Goal: Obtain resource: Download file/media

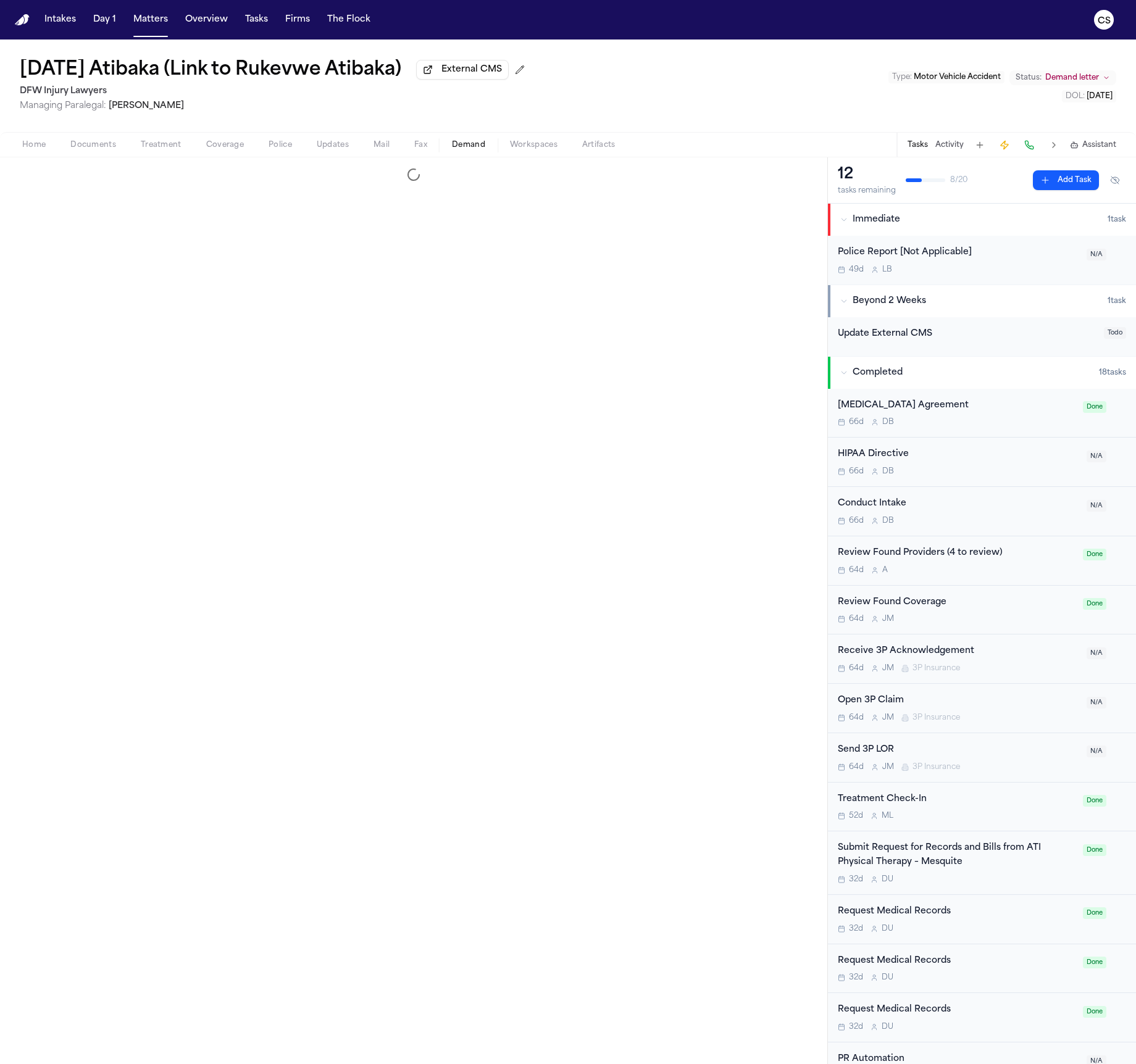
click at [466, 149] on span "Demand" at bounding box center [469, 145] width 33 height 10
select select "**********"
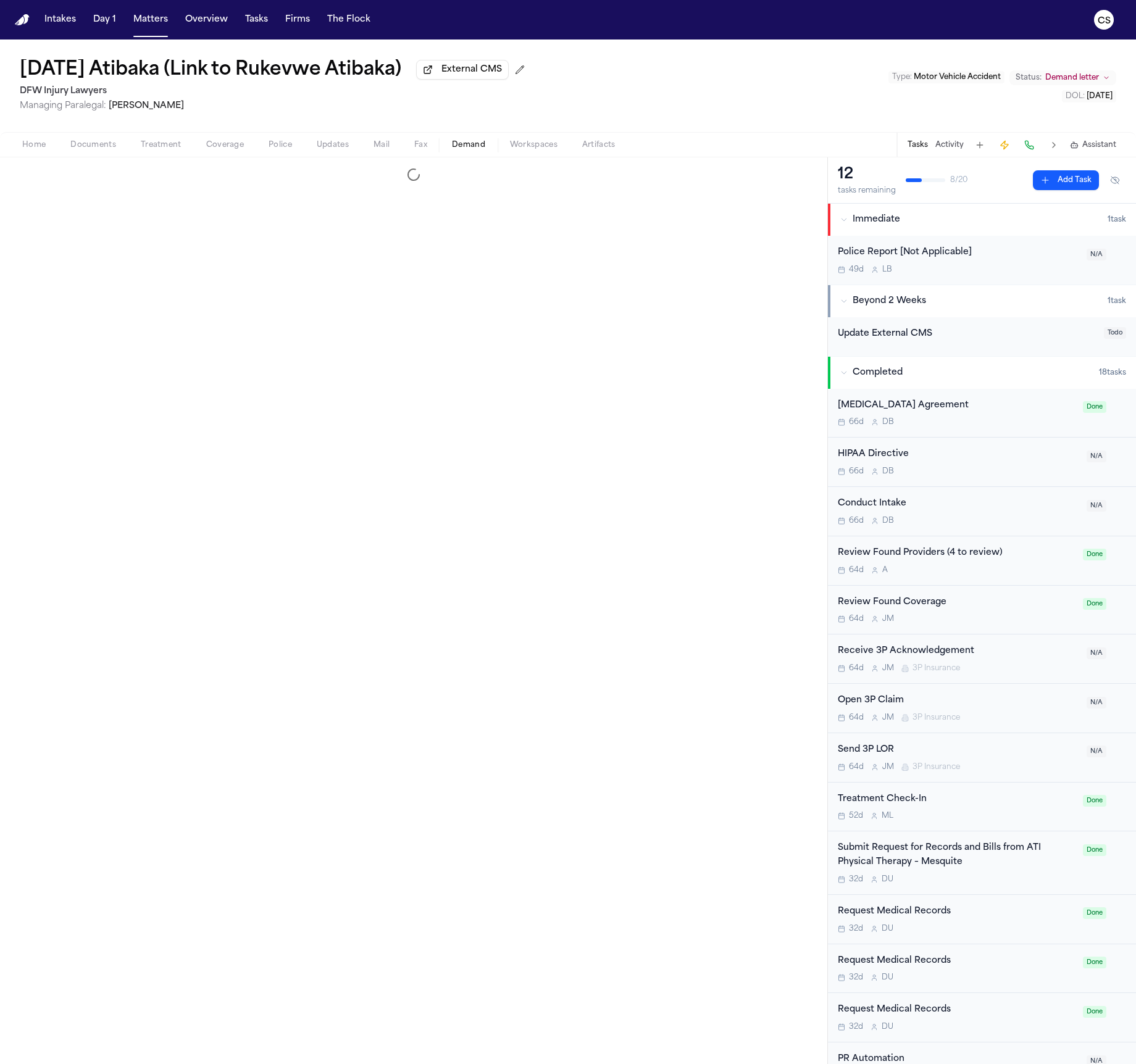
select select "**********"
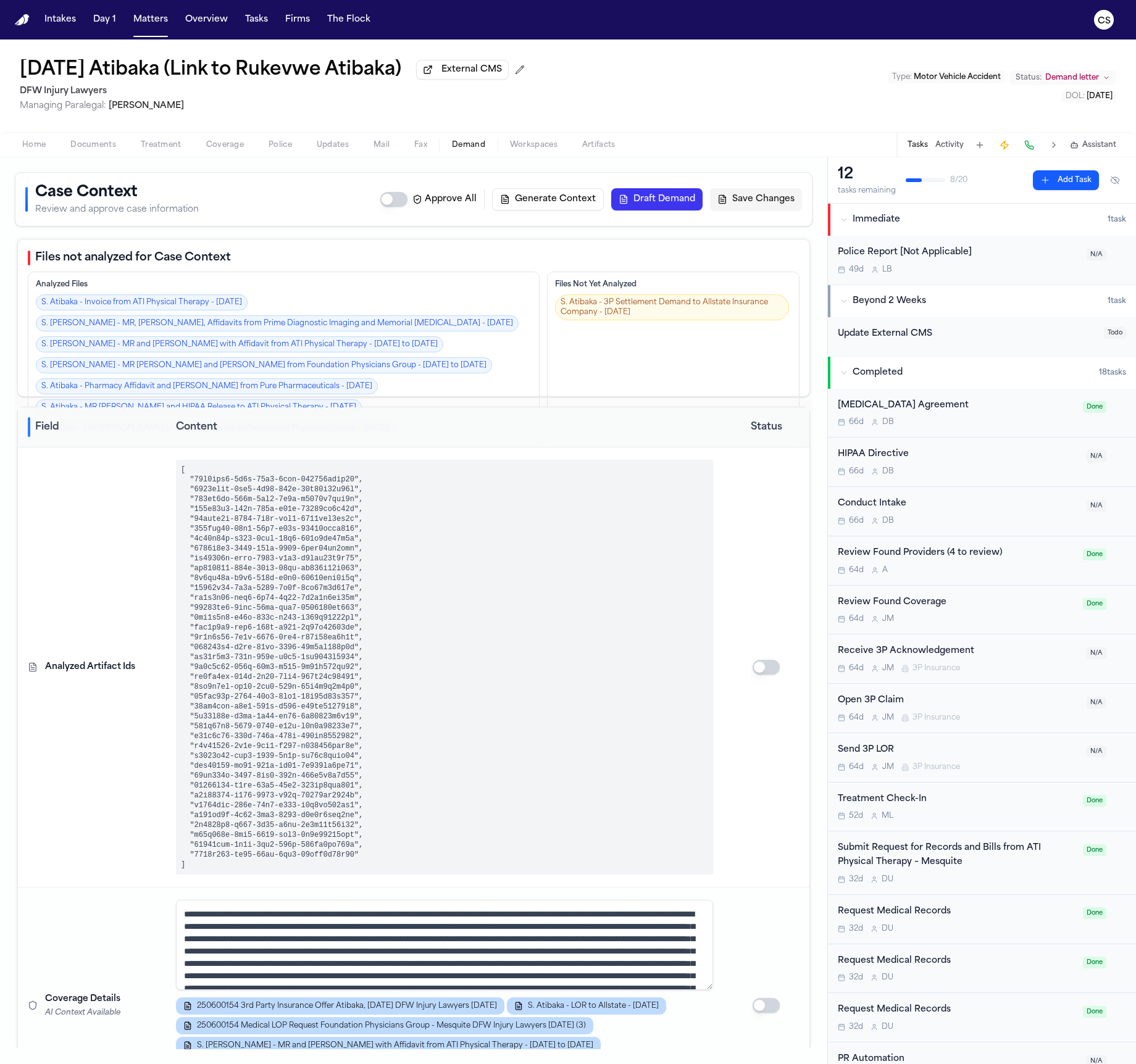
click at [514, 152] on span "button" at bounding box center [534, 151] width 62 height 1
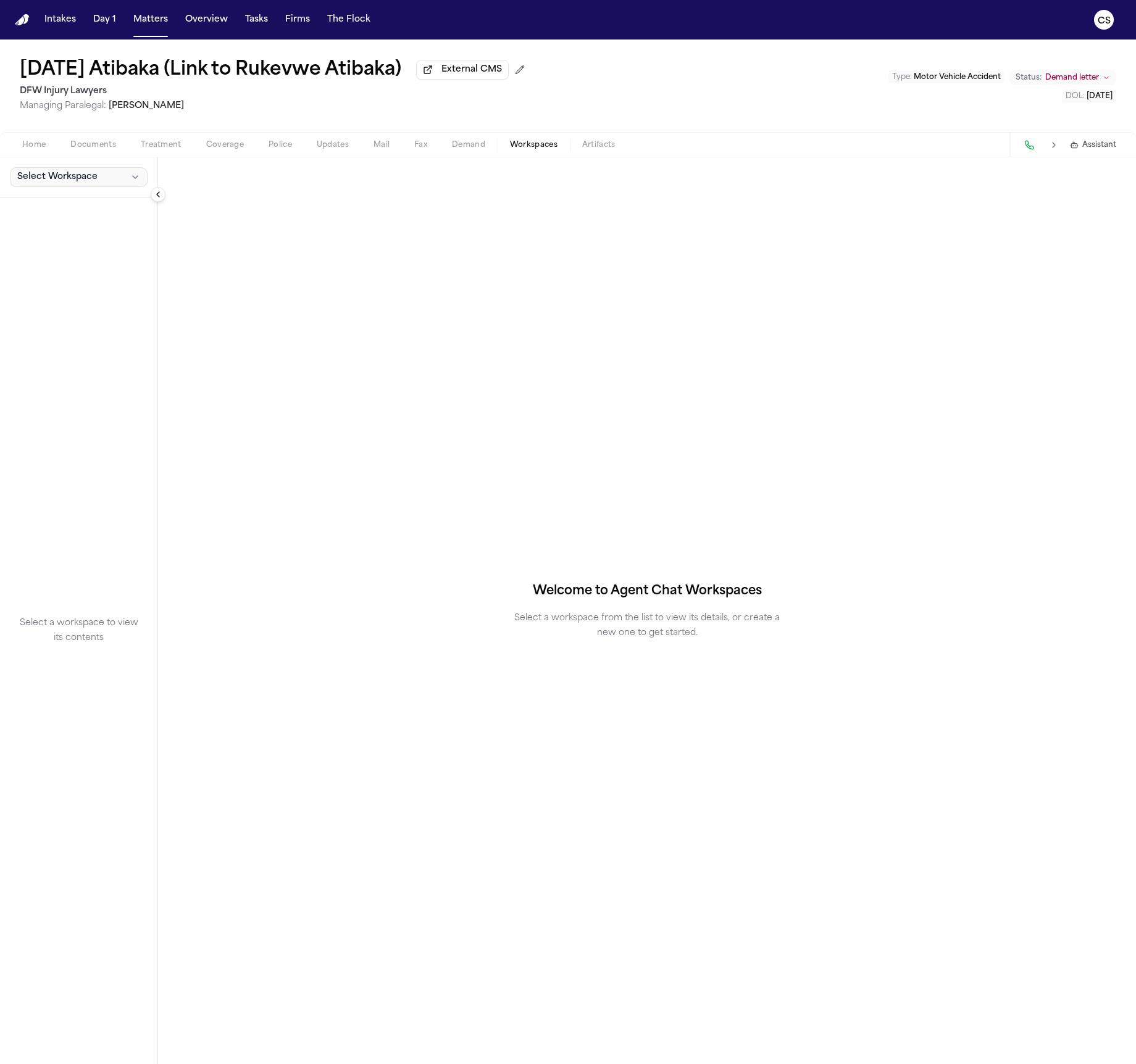
click at [107, 176] on button "Select Workspace" at bounding box center [78, 177] width 137 height 19
click at [89, 209] on span "Finch Agent Demand" at bounding box center [70, 207] width 112 height 13
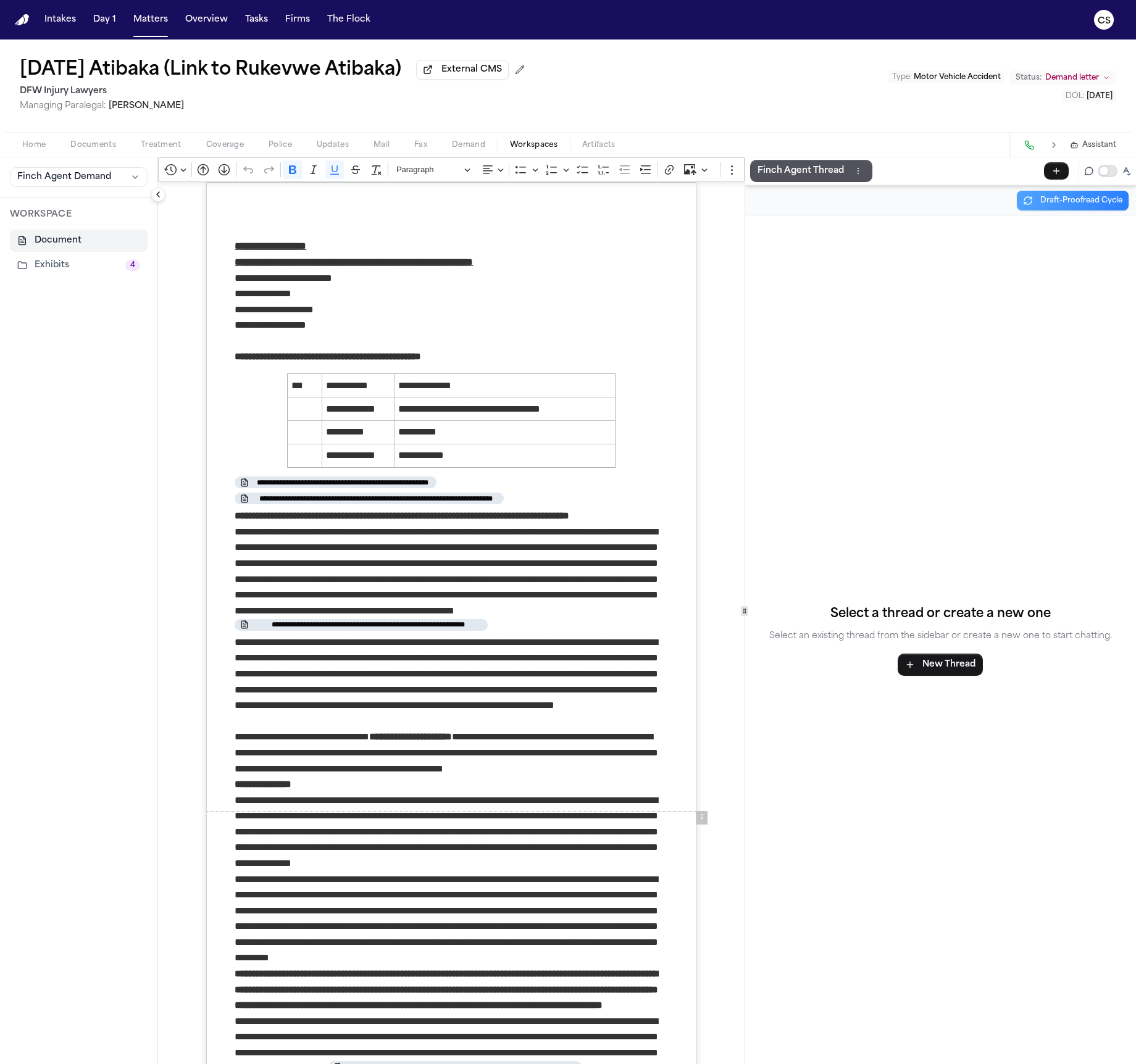
click at [81, 264] on button "Exhibits 4" at bounding box center [78, 265] width 137 height 22
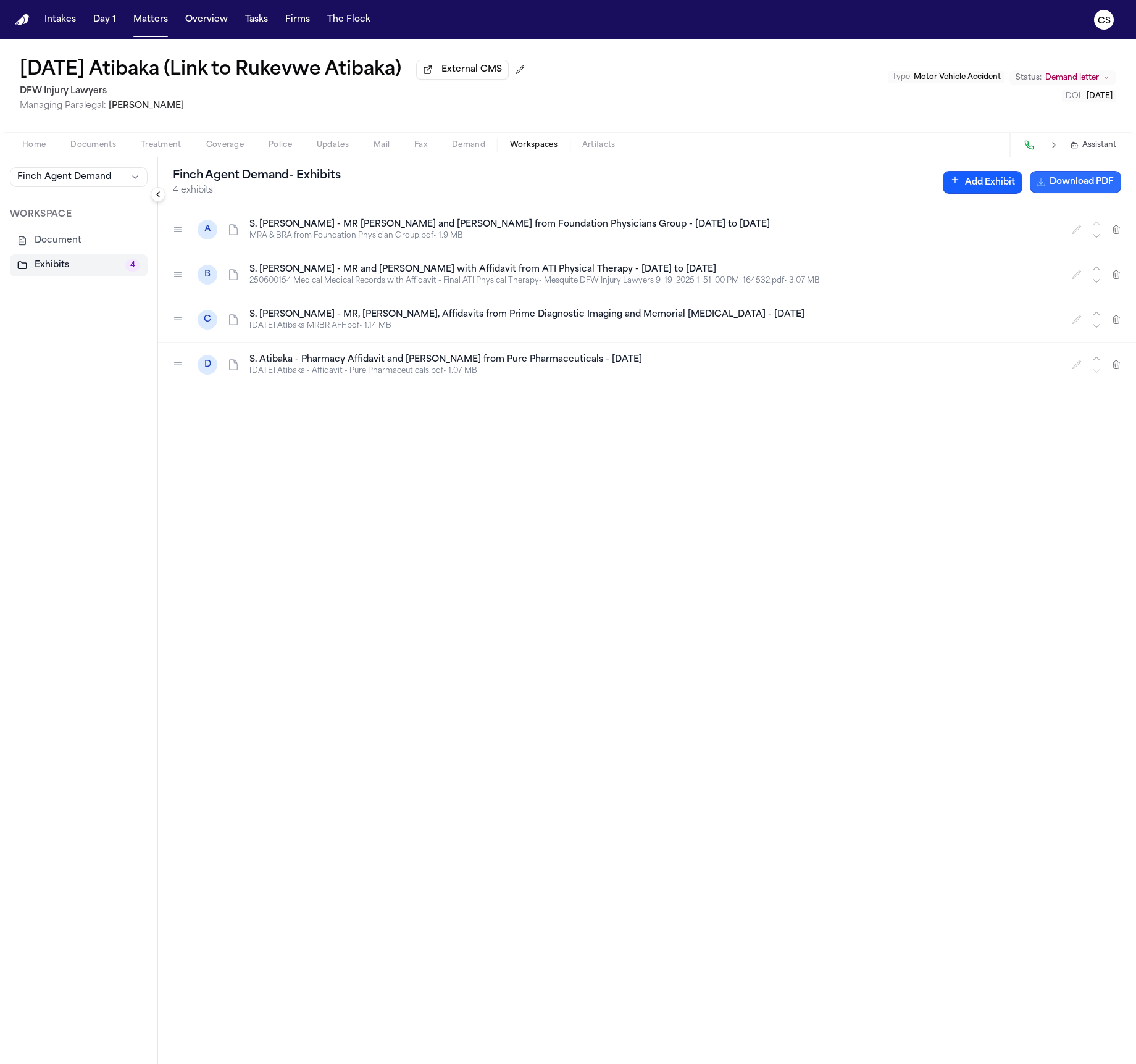
click at [1050, 184] on button "Download PDF" at bounding box center [1076, 182] width 92 height 22
click at [98, 145] on span "Documents" at bounding box center [93, 145] width 46 height 10
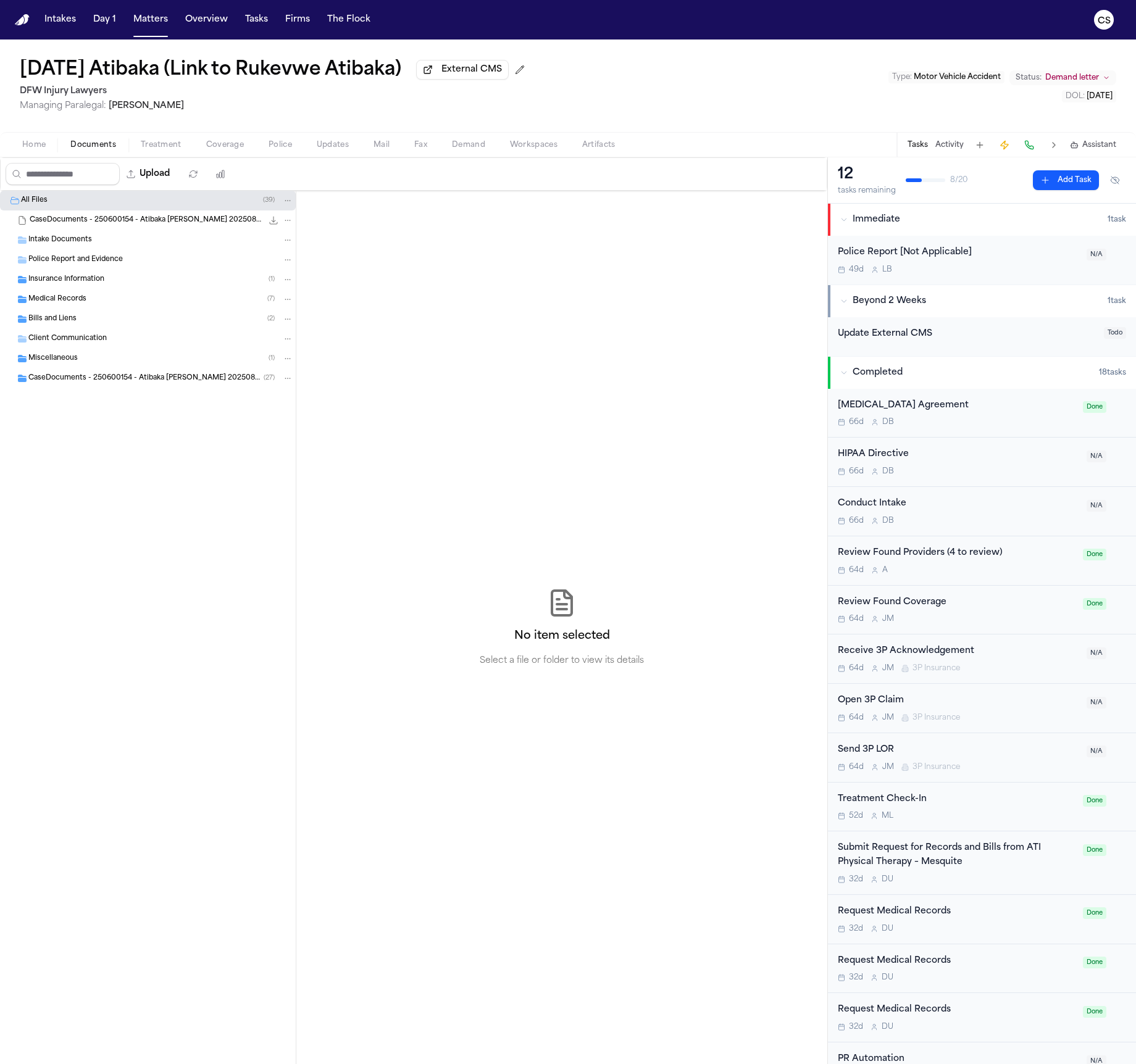
click at [119, 278] on div "Insurance Information ( 1 )" at bounding box center [161, 279] width 265 height 11
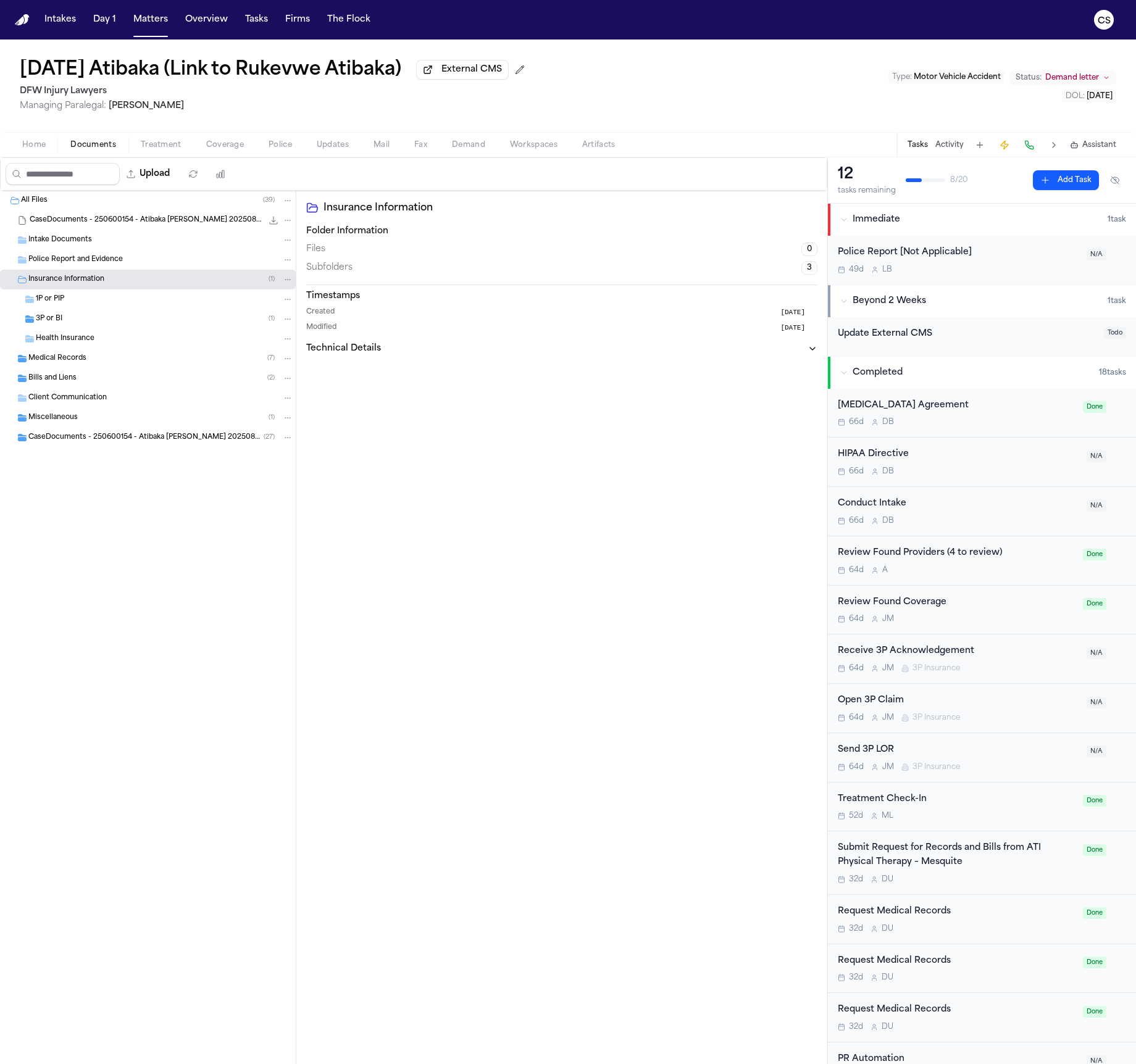
click at [108, 323] on div "3P or BI ( 1 )" at bounding box center [165, 319] width 257 height 11
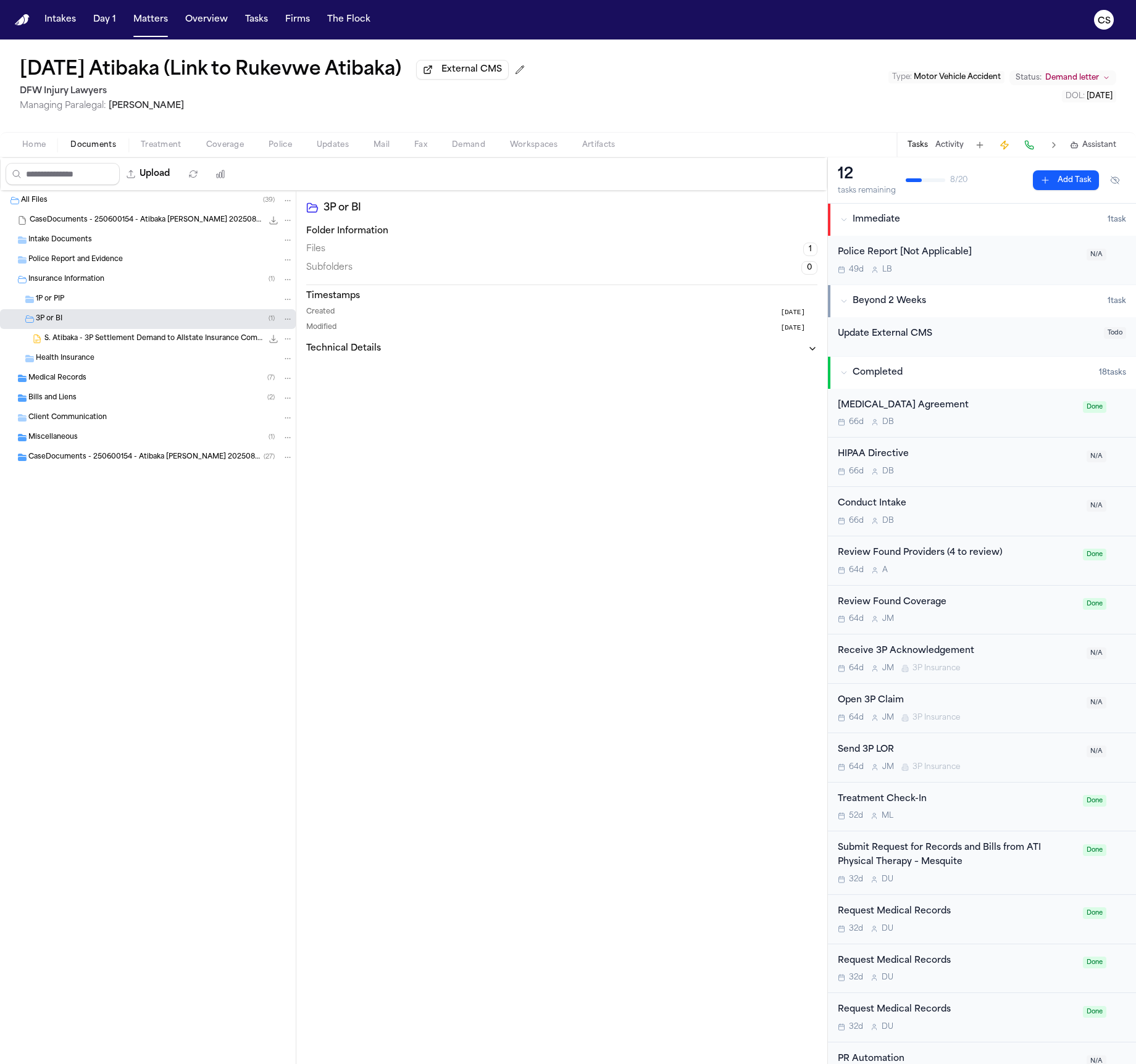
click at [208, 345] on span "S. Atibaka - 3P Settlement Demand to Allstate Insurance Company - 9.24.25" at bounding box center [154, 339] width 218 height 11
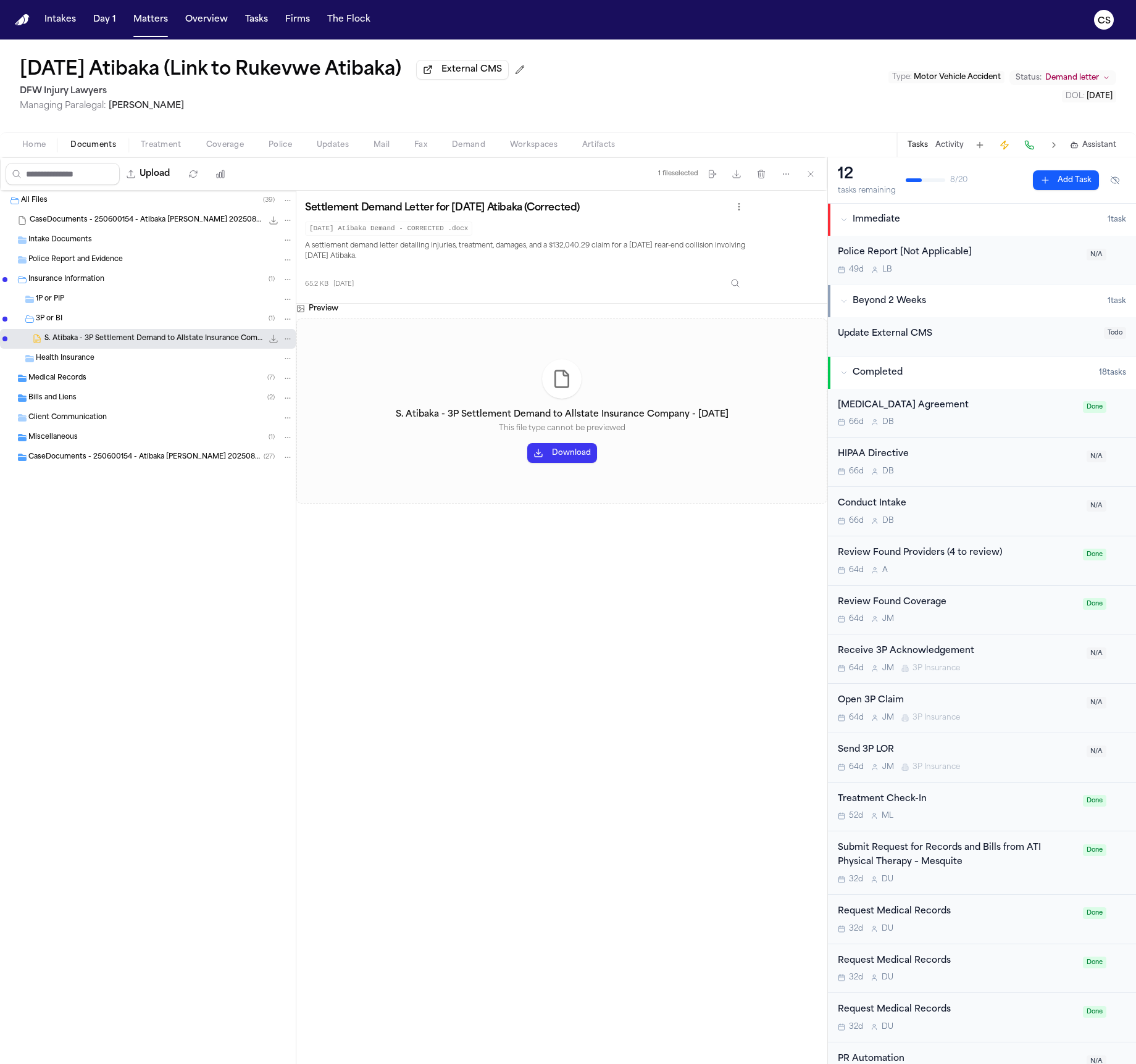
click at [580, 461] on button "Download" at bounding box center [562, 453] width 70 height 19
drag, startPoint x: 580, startPoint y: 461, endPoint x: 687, endPoint y: -97, distance: 568.2
click at [687, 0] on html "Intakes Day 1 Matters Overview Tasks Firms The Flock CS Sunday Atibaka (Link to…" at bounding box center [568, 532] width 1136 height 1064
click at [144, 463] on span "CaseDocuments - 250600154 - Atibaka v. Nguyen 20250806201812 (unzipped)" at bounding box center [145, 457] width 235 height 11
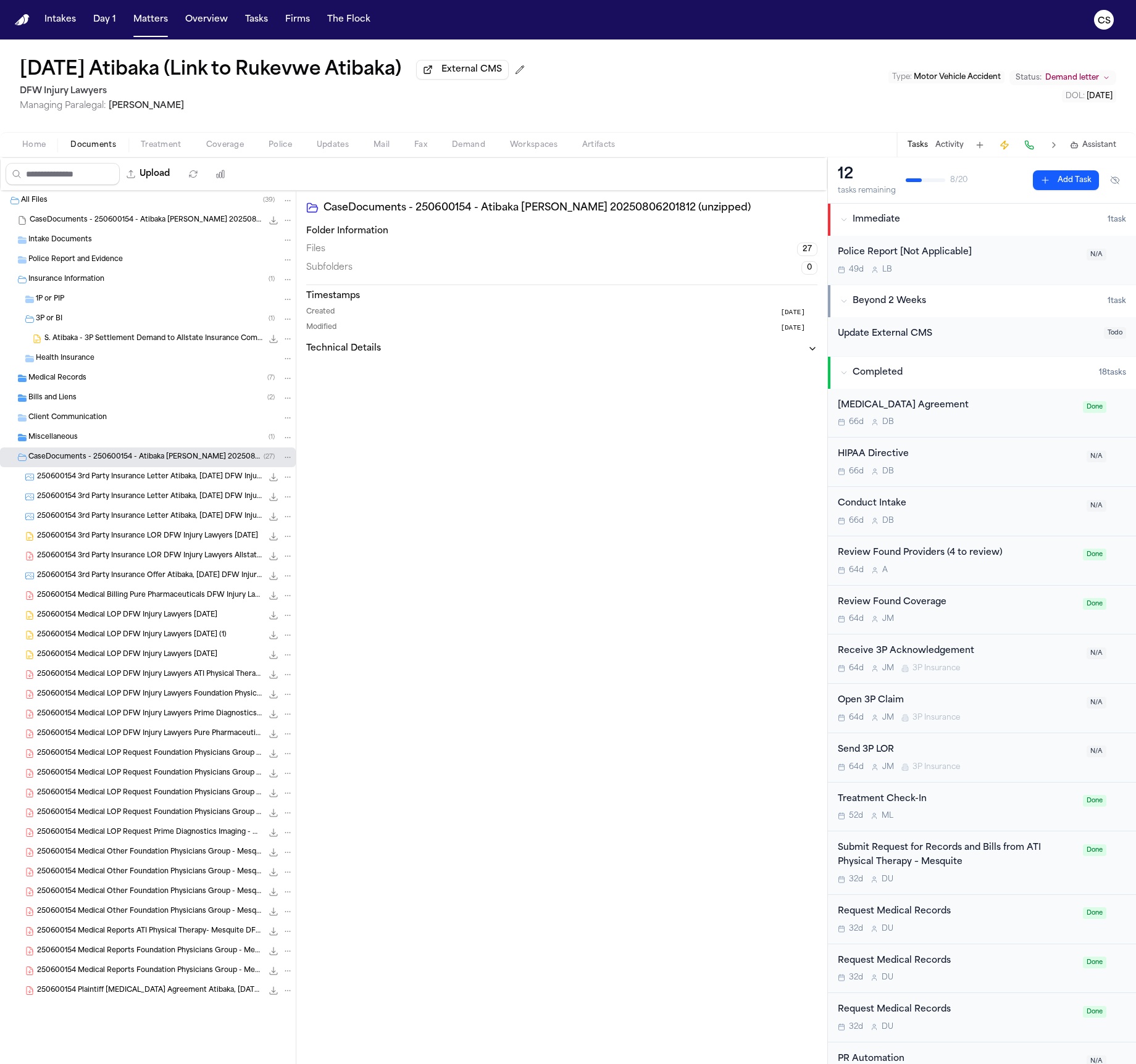
click at [164, 562] on span "250600154 3rd Party Insurance LOR DFW Injury Lawyers Allstate Insurance Company…" at bounding box center [149, 556] width 225 height 11
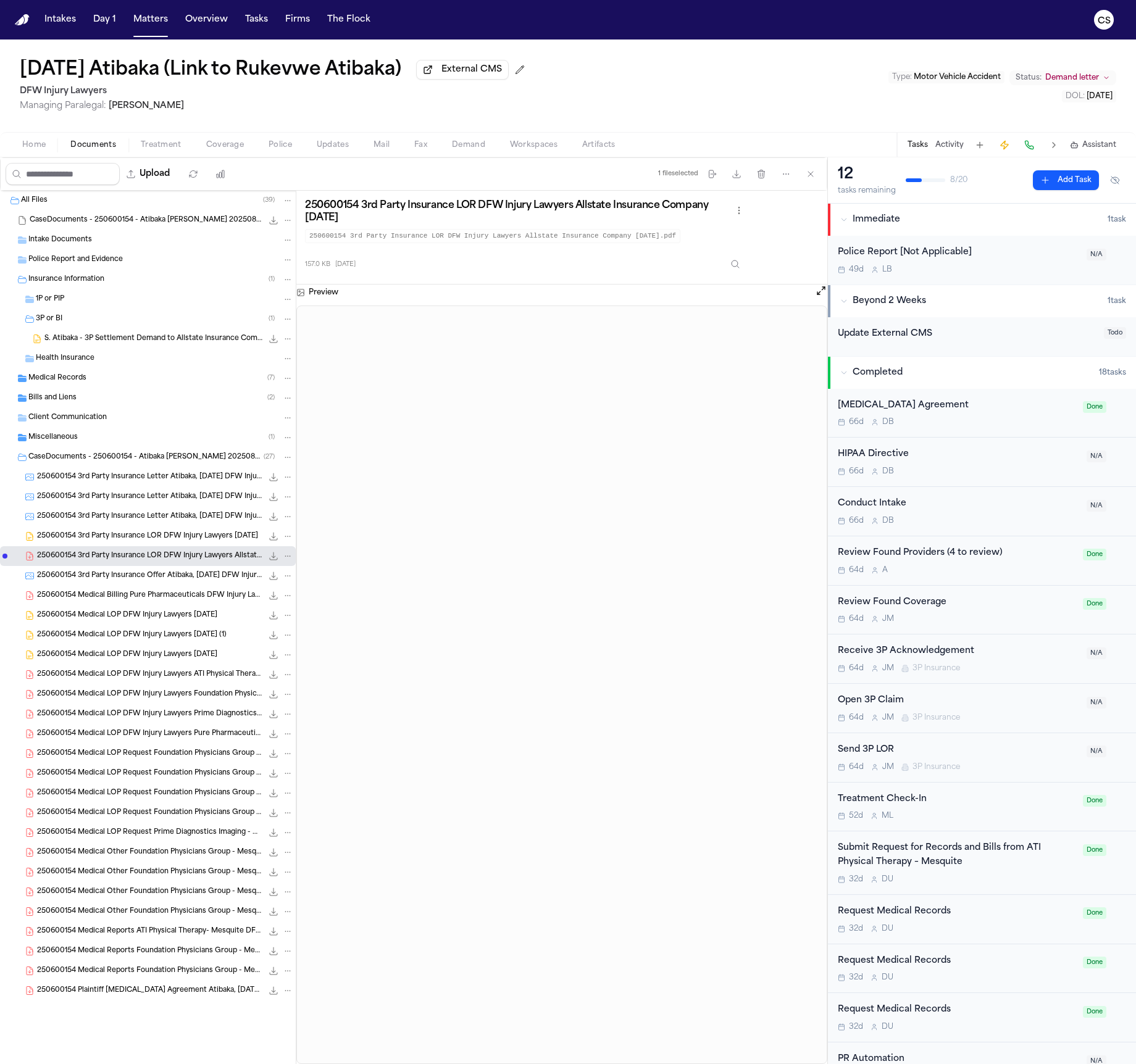
click at [171, 543] on div "250600154 3rd Party Insurance LOR DFW Injury Lawyers 06-20-2025 50.4 KB • DOCX" at bounding box center [165, 536] width 256 height 13
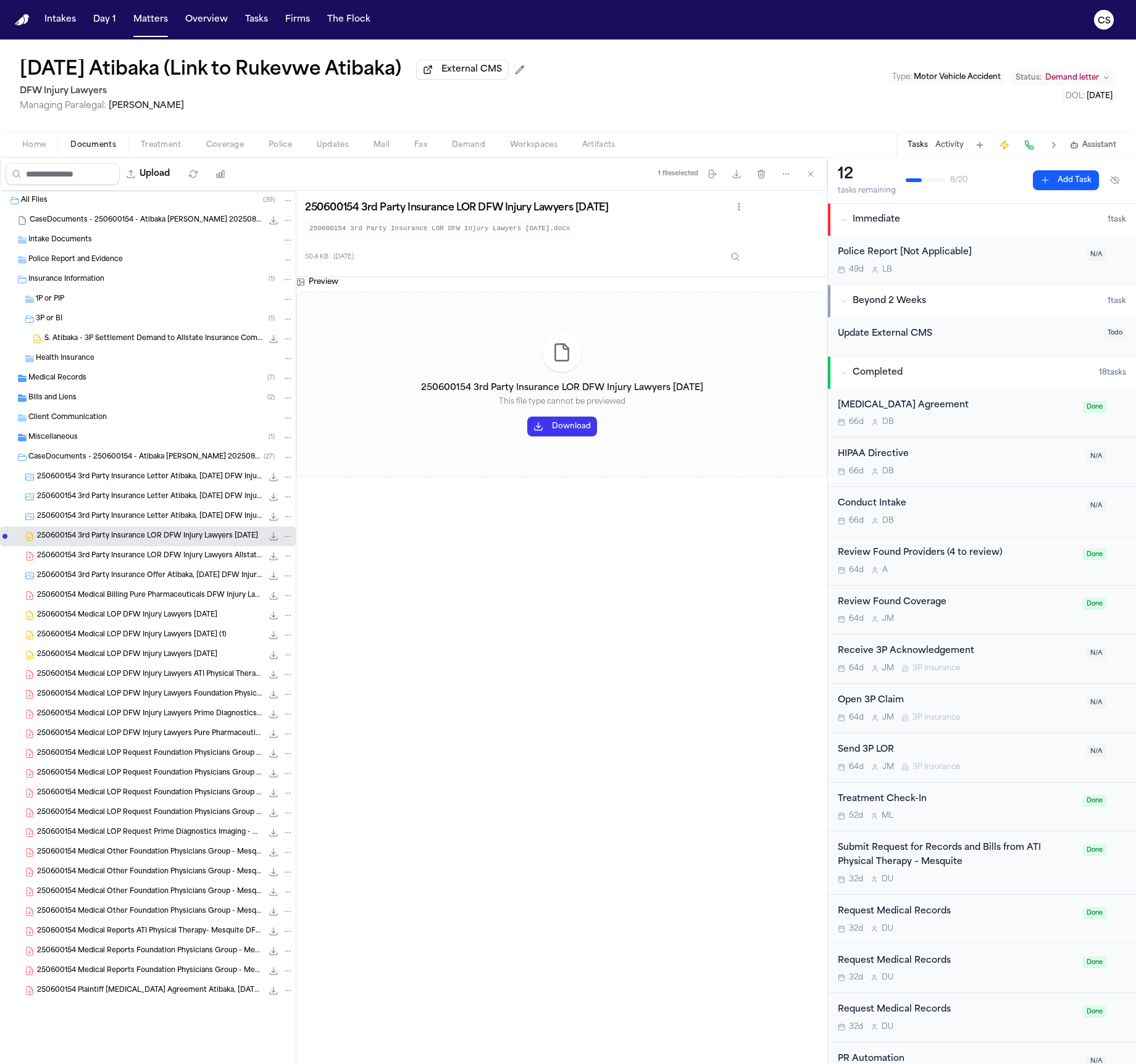
click at [183, 482] on span "250600154 3rd Party Insurance Letter Atibaka, Sunday DFW Injury Lawyers 06-13-2…" at bounding box center [149, 477] width 225 height 11
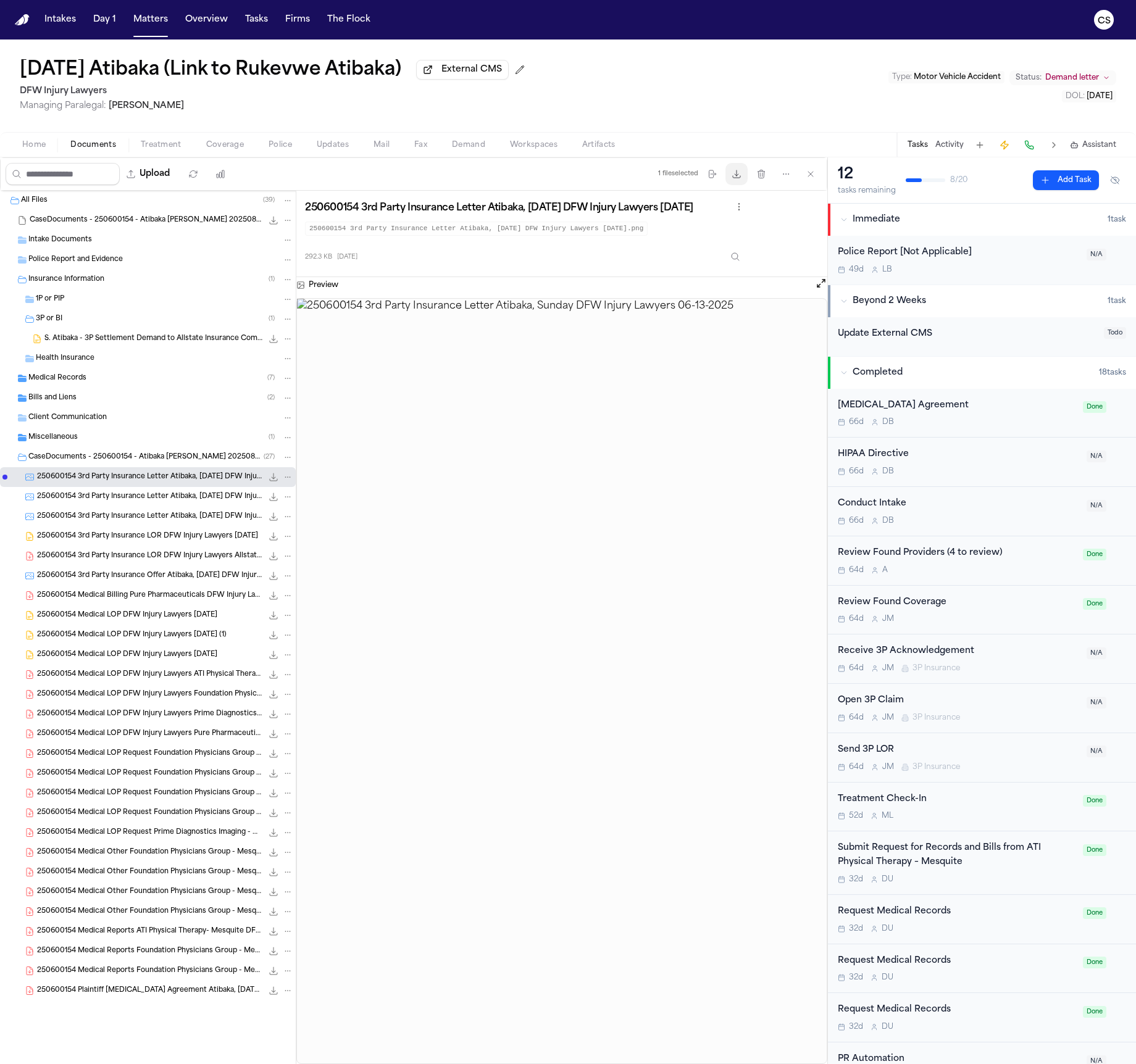
click at [734, 172] on icon "button" at bounding box center [737, 174] width 10 height 10
